Goal: Find contact information: Find contact information

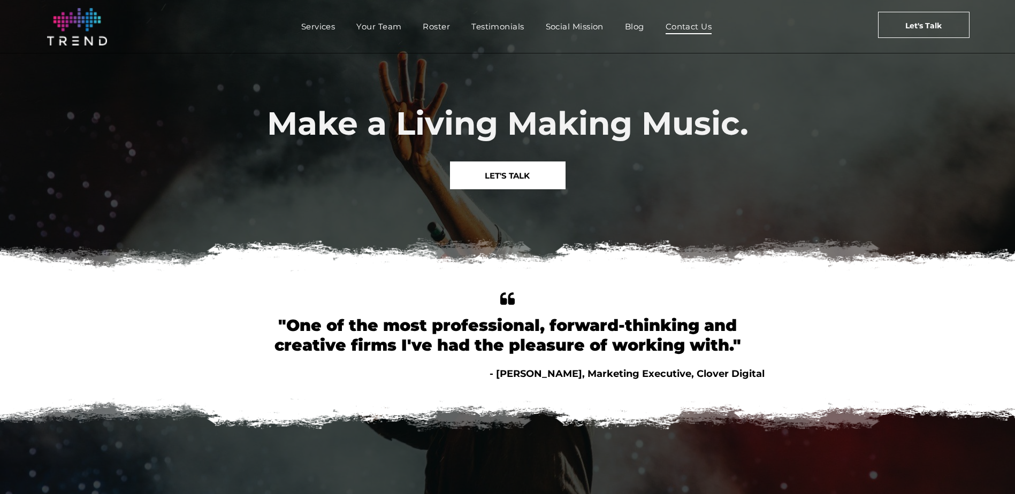
click at [689, 26] on span "Contact Us" at bounding box center [689, 27] width 47 height 16
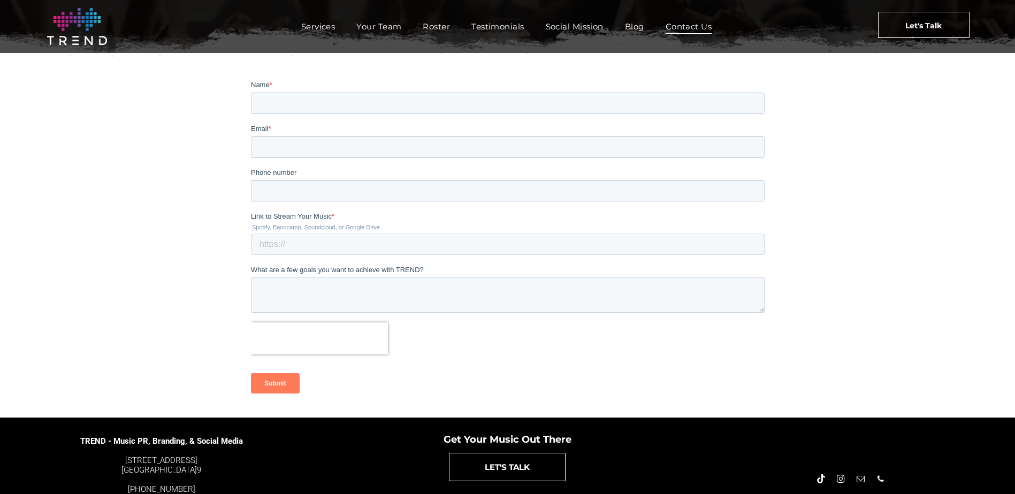
scroll to position [217, 0]
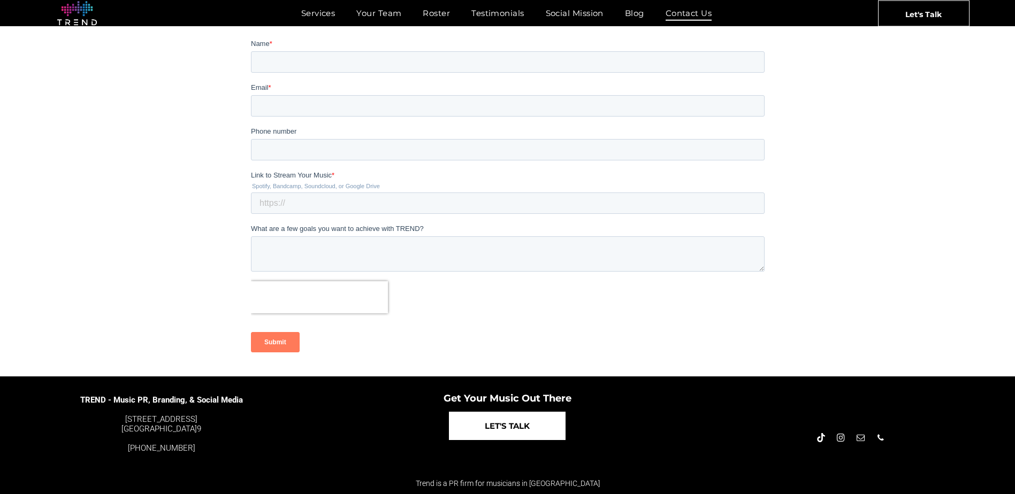
click at [516, 427] on span "LET'S TALK" at bounding box center [507, 426] width 45 height 27
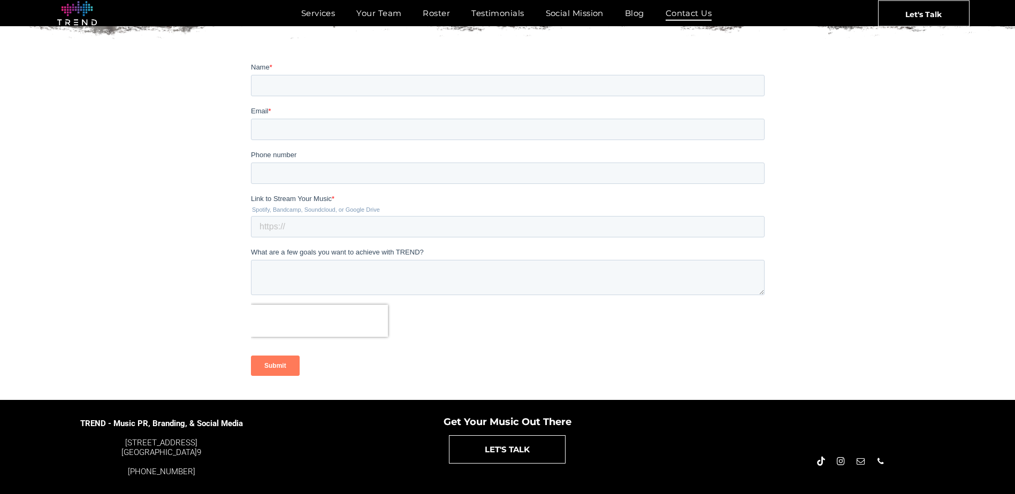
scroll to position [217, 0]
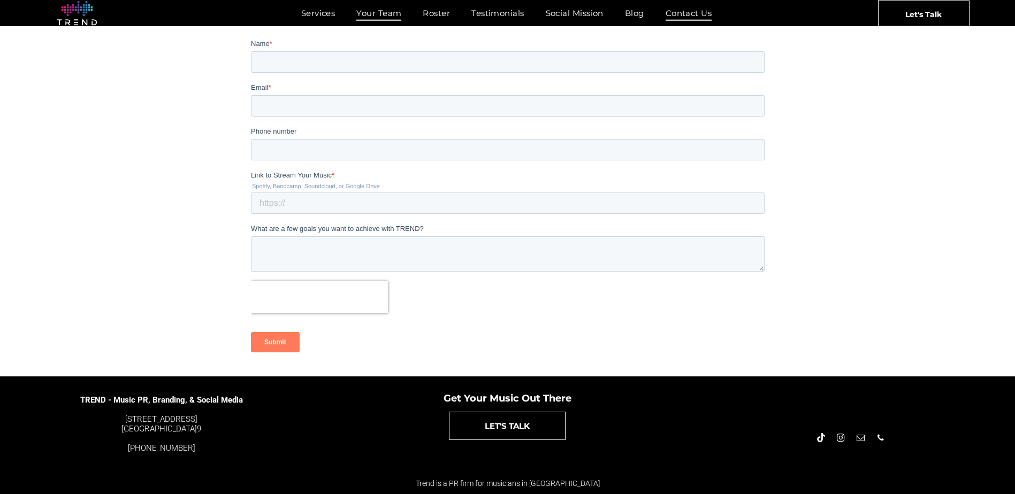
click at [366, 16] on span "Your Team" at bounding box center [378, 13] width 45 height 16
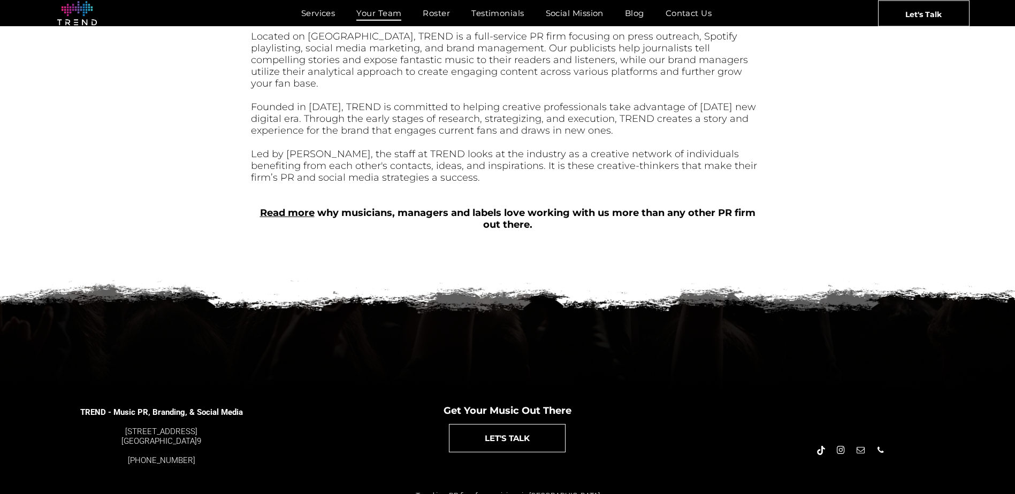
scroll to position [443, 0]
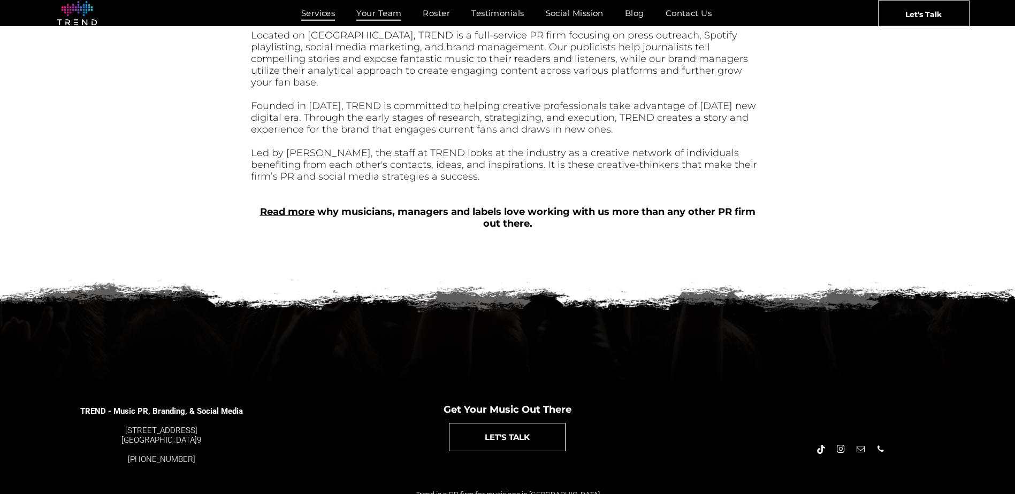
click at [309, 12] on span "Services" at bounding box center [318, 13] width 34 height 16
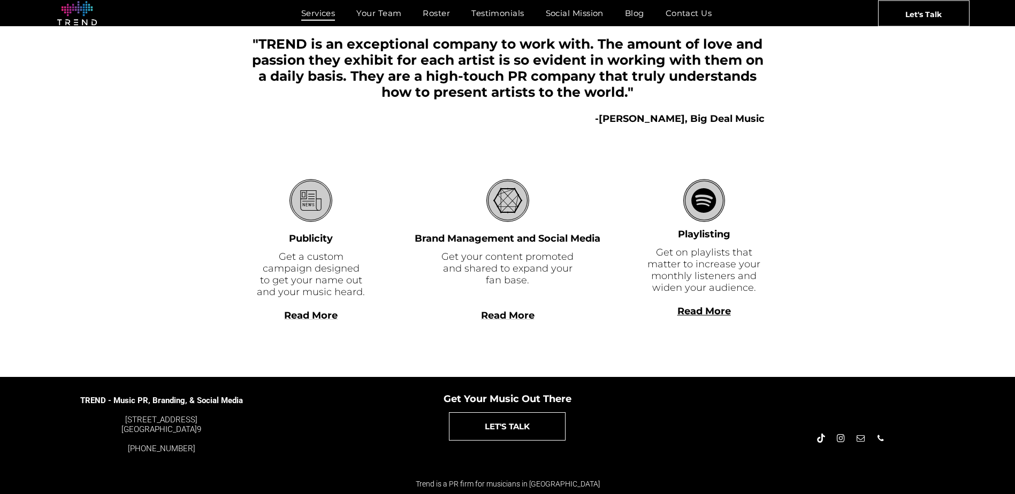
scroll to position [243, 0]
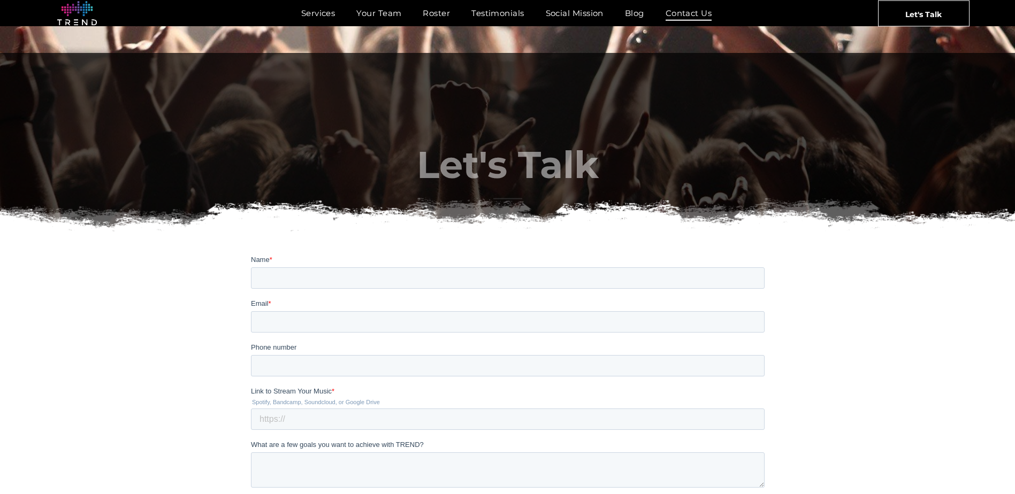
scroll to position [217, 0]
